Goal: Check status: Check status

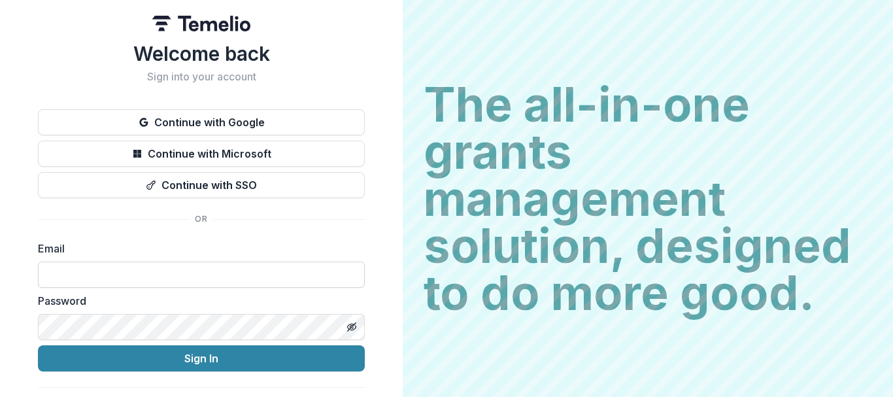
click at [154, 272] on input at bounding box center [201, 274] width 327 height 26
type input "**********"
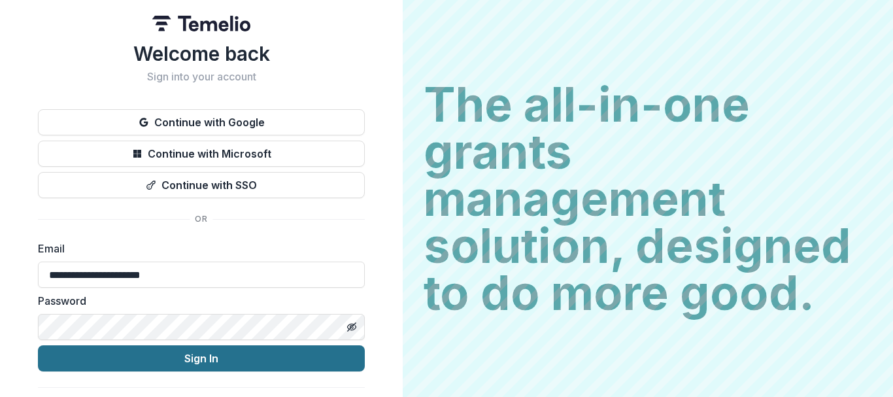
click at [202, 363] on button "Sign In" at bounding box center [201, 358] width 327 height 26
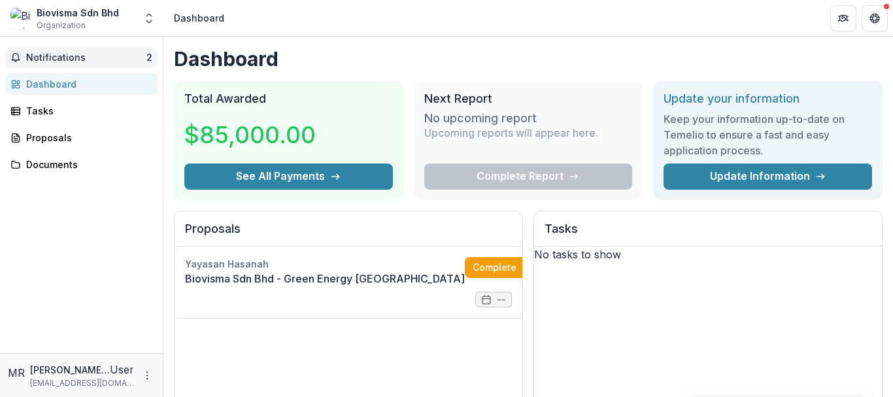
click at [85, 53] on span "Notifications" at bounding box center [86, 57] width 120 height 11
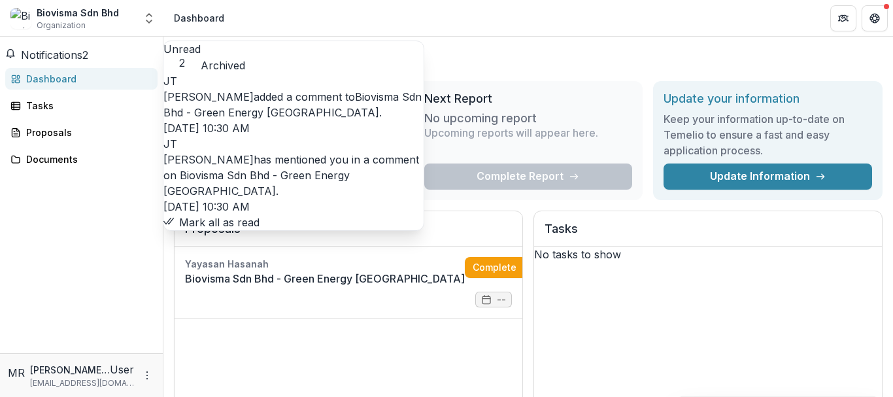
click at [251, 107] on link "Biovisma Sdn Bhd - Green Energy [GEOGRAPHIC_DATA]" at bounding box center [292, 104] width 258 height 29
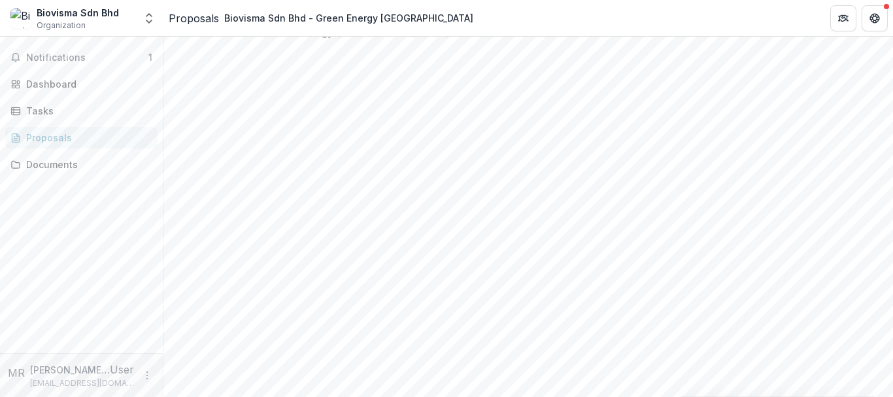
scroll to position [42, 0]
click at [89, 59] on span "Notifications" at bounding box center [87, 57] width 122 height 11
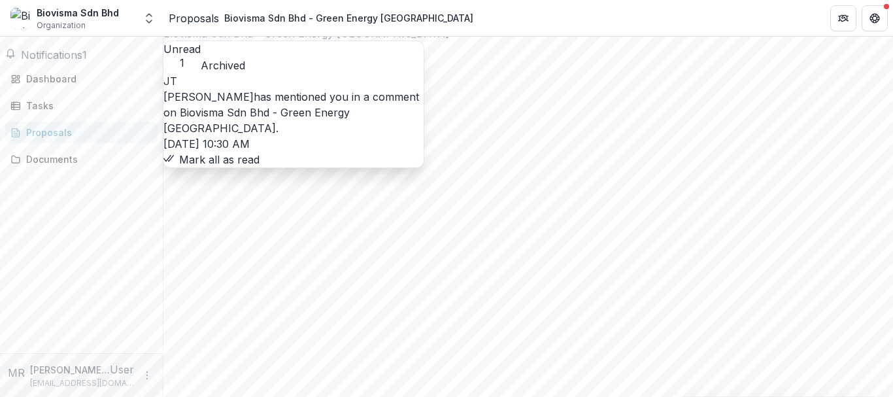
click at [343, 118] on link "Biovisma Sdn Bhd - Green Energy [GEOGRAPHIC_DATA]" at bounding box center [256, 120] width 186 height 29
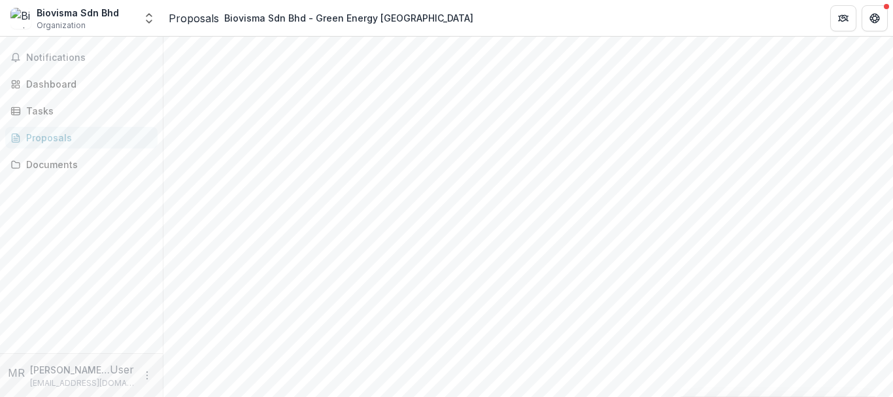
scroll to position [146, 0]
